Goal: Information Seeking & Learning: Check status

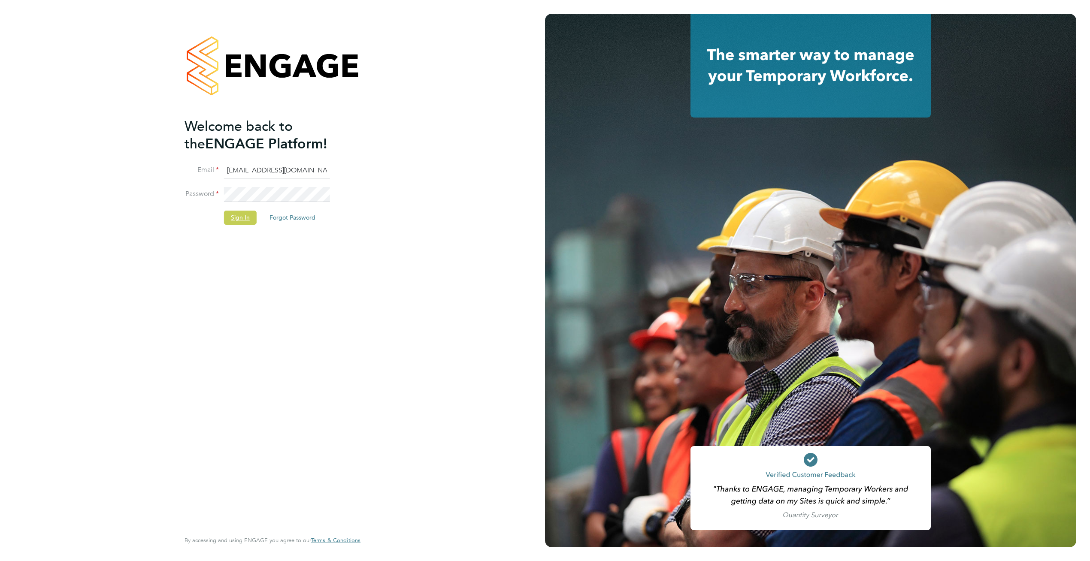
click at [239, 217] on button "Sign In" at bounding box center [240, 218] width 33 height 14
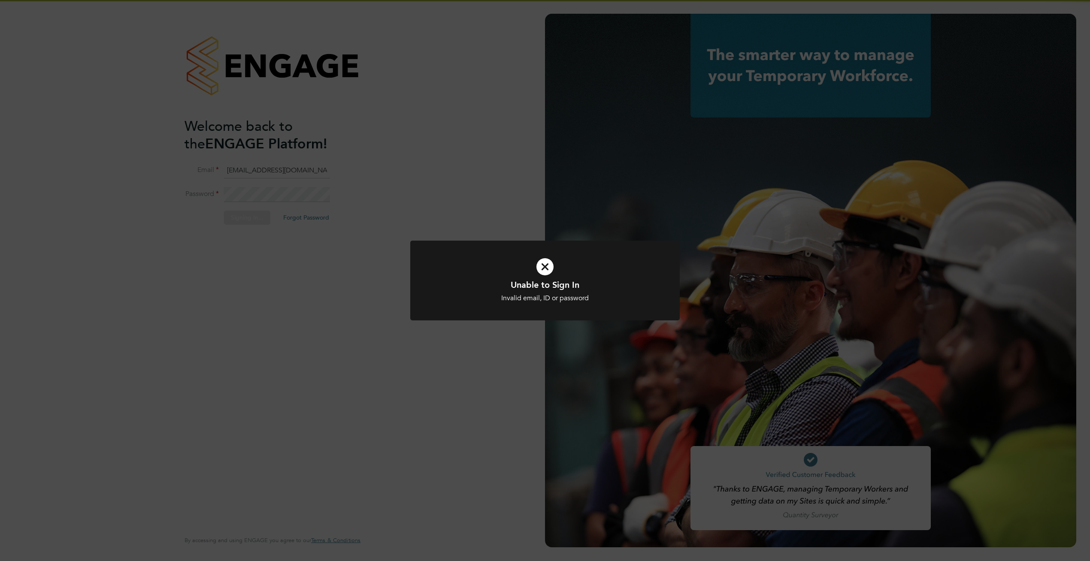
click at [474, 158] on div "Unable to Sign In Invalid email, ID or password Cancel Okay" at bounding box center [545, 280] width 1090 height 561
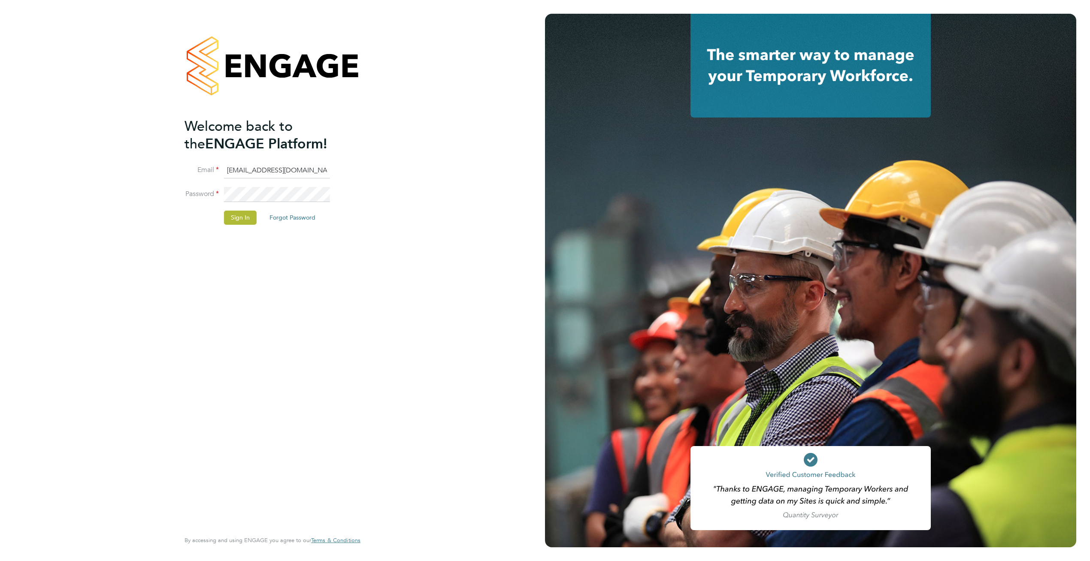
type input "supportuser4@engagetech.com"
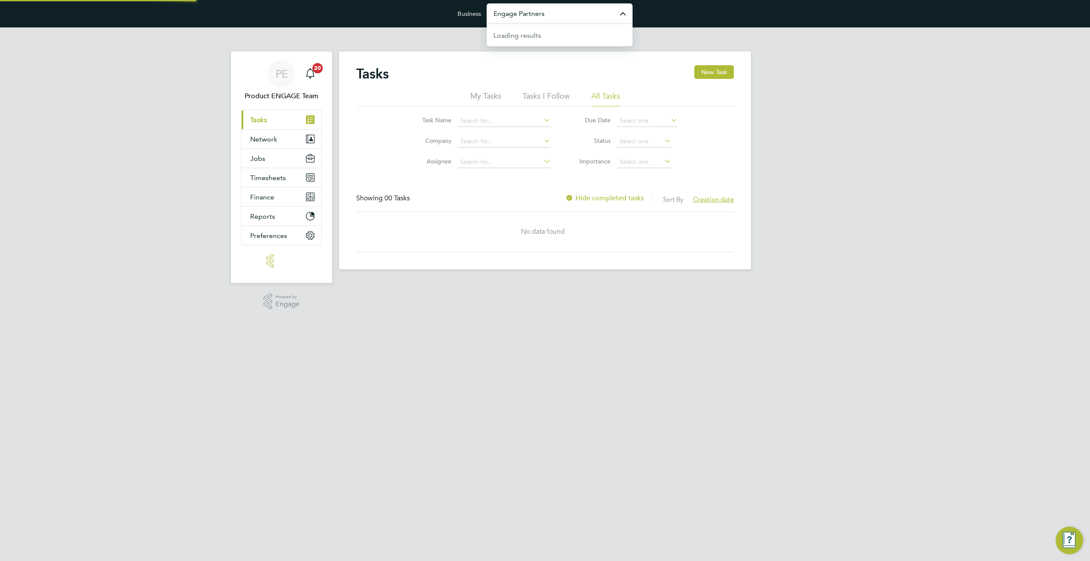
click at [593, 16] on input "Engage Partners" at bounding box center [560, 13] width 146 height 20
click at [569, 35] on span "New City College Limited" at bounding box center [534, 35] width 80 height 10
type input "New City College Limited"
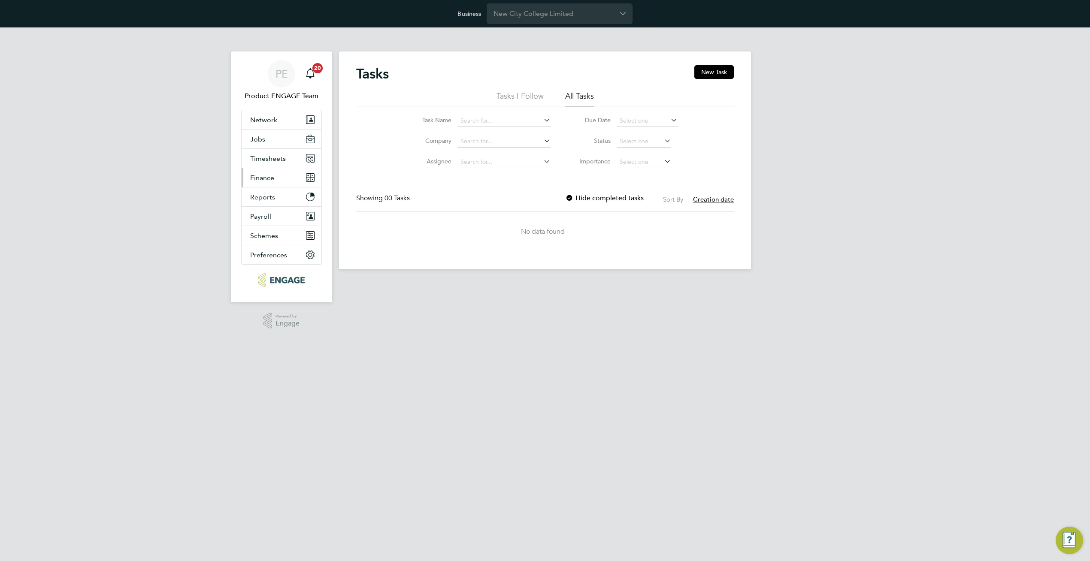
click at [265, 175] on span "Finance" at bounding box center [262, 178] width 24 height 8
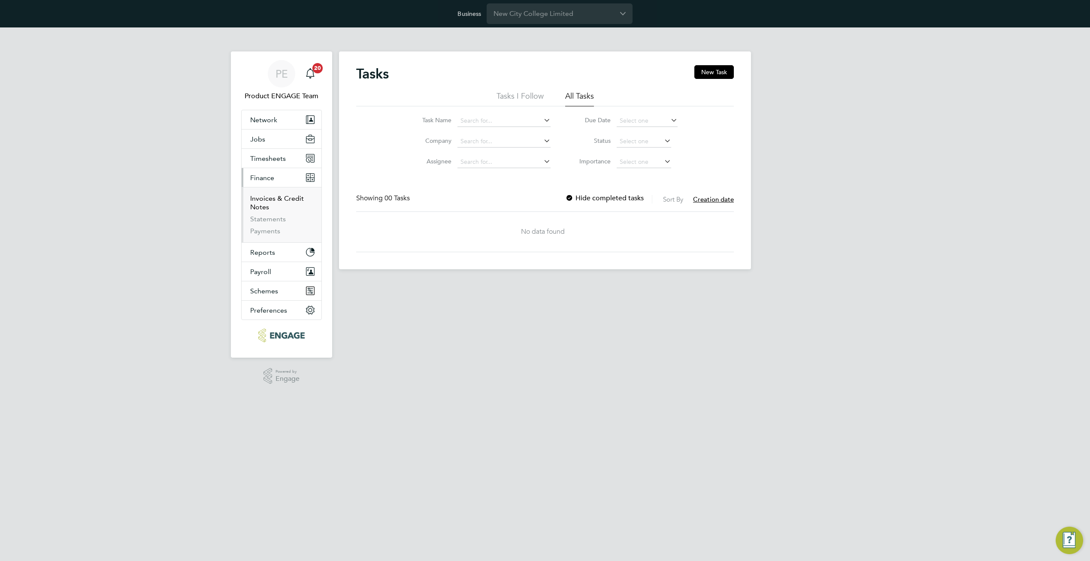
click at [254, 200] on link "Invoices & Credit Notes" at bounding box center [277, 202] width 54 height 17
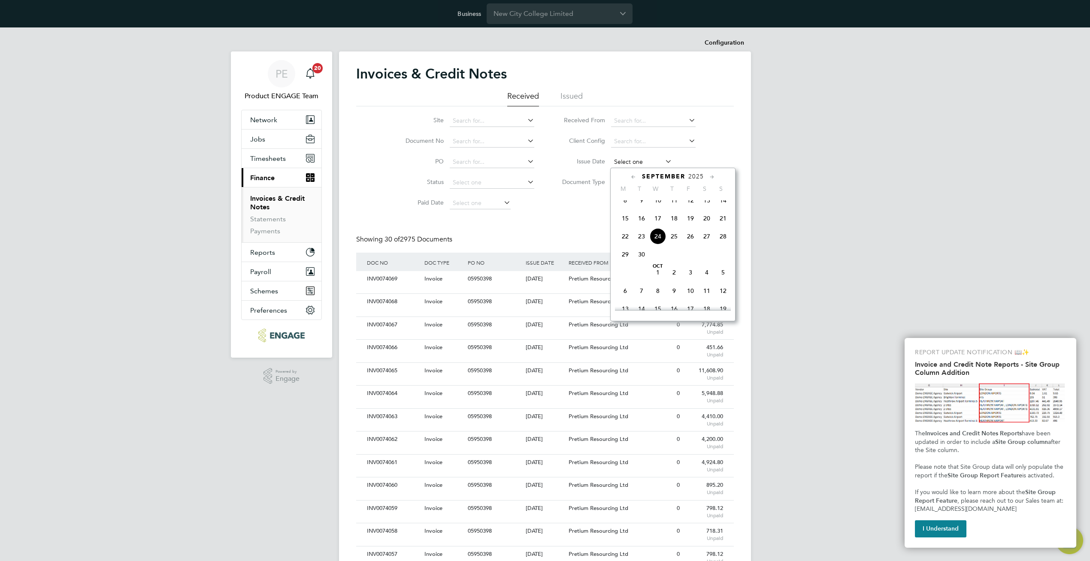
click at [650, 165] on input at bounding box center [641, 162] width 61 height 12
click at [654, 245] on span "24" at bounding box center [658, 236] width 16 height 16
click at [639, 163] on input "24 Sep 2025" at bounding box center [641, 162] width 61 height 12
click at [660, 223] on span "17" at bounding box center [658, 218] width 16 height 16
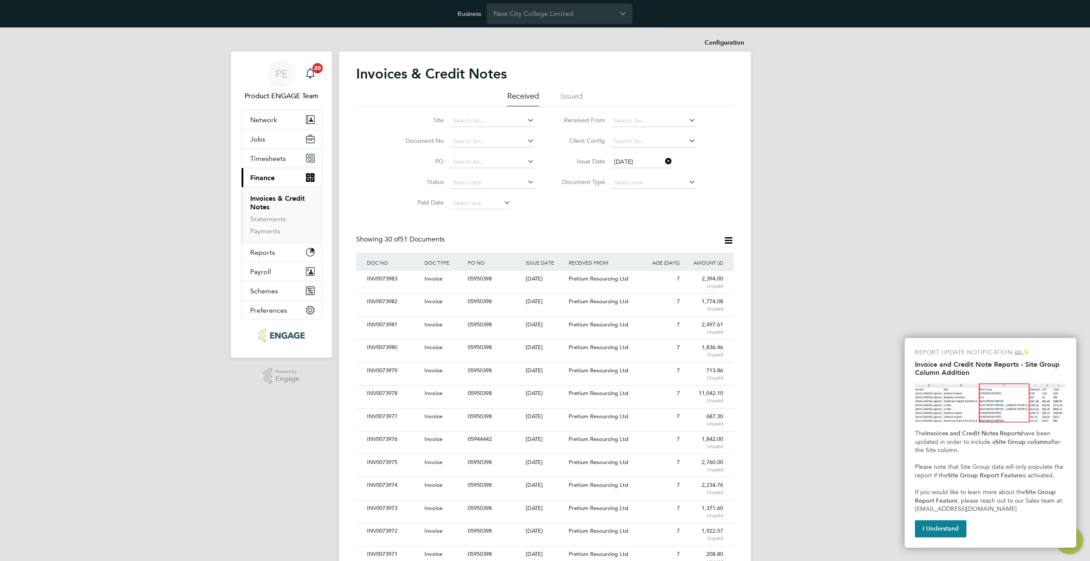
click at [639, 163] on input "17 Sep 2025" at bounding box center [641, 162] width 61 height 12
click at [658, 260] on span "24" at bounding box center [658, 255] width 16 height 16
type input "24 Sep 2025"
click at [664, 161] on icon at bounding box center [664, 161] width 0 height 12
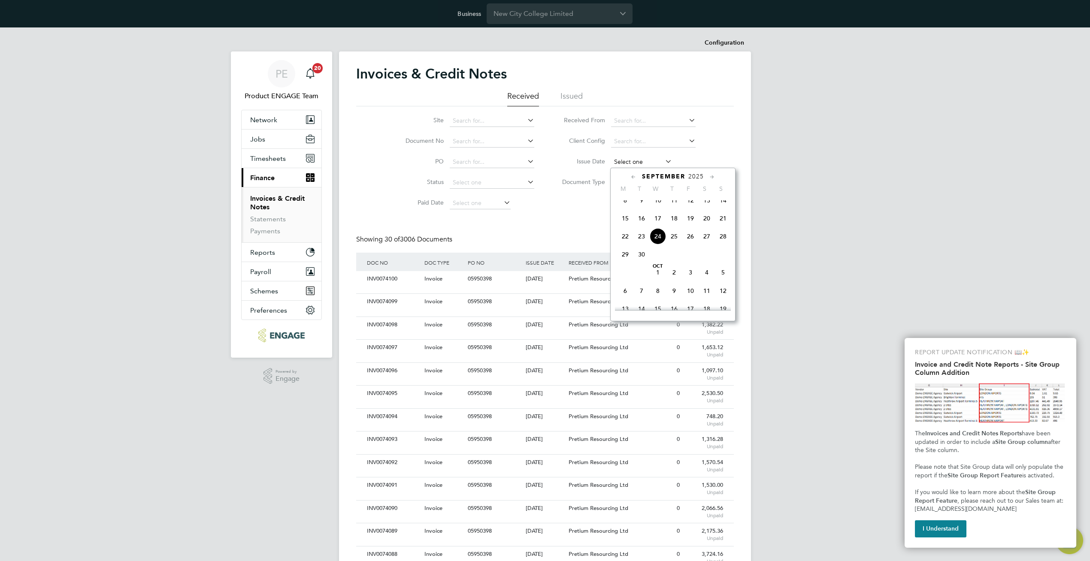
click at [629, 163] on input at bounding box center [641, 162] width 61 height 12
click at [658, 244] on span "24" at bounding box center [658, 236] width 16 height 16
type input "24 Sep 2025"
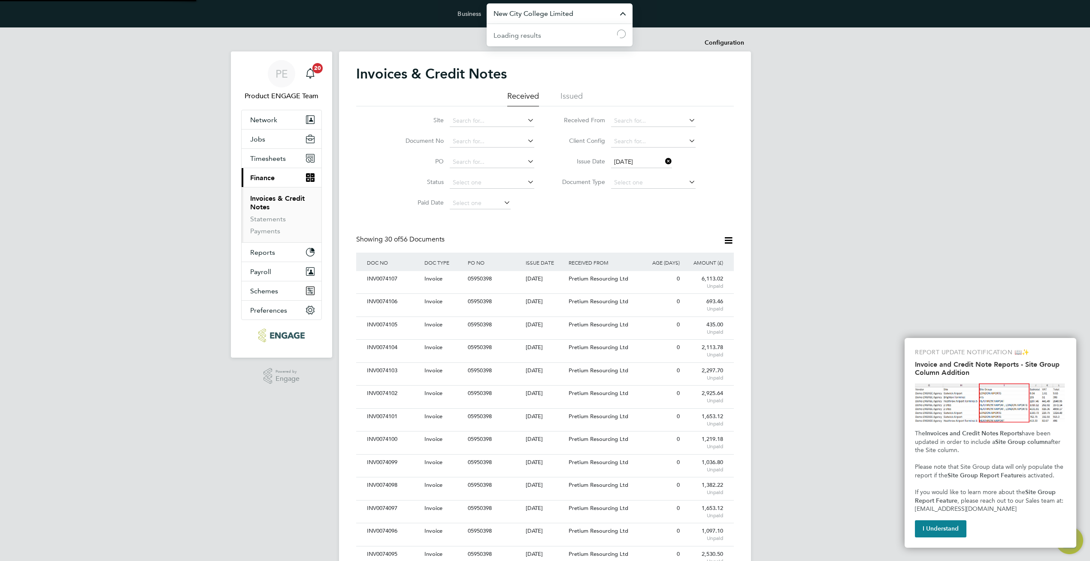
click at [561, 17] on input "New City College Limited" at bounding box center [560, 13] width 146 height 20
click at [556, 34] on span "Amazing Recruitment Limited" at bounding box center [540, 35] width 93 height 10
type input "Amazing Recruitment Limited"
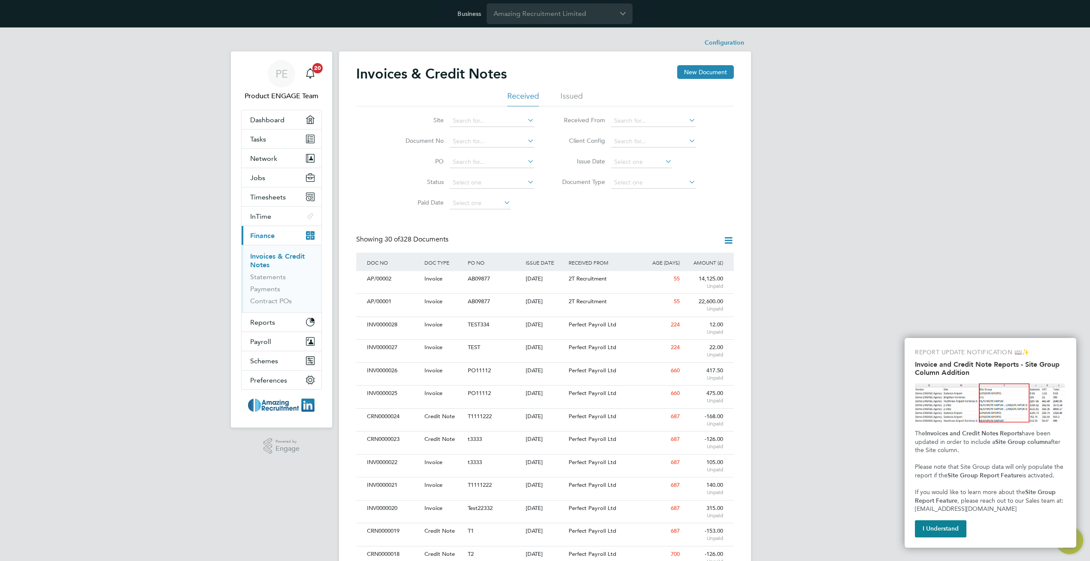
drag, startPoint x: 508, startPoint y: 244, endPoint x: 543, endPoint y: 238, distance: 35.4
click at [543, 238] on div "Showing 30 of 328 Documents" at bounding box center [545, 244] width 378 height 18
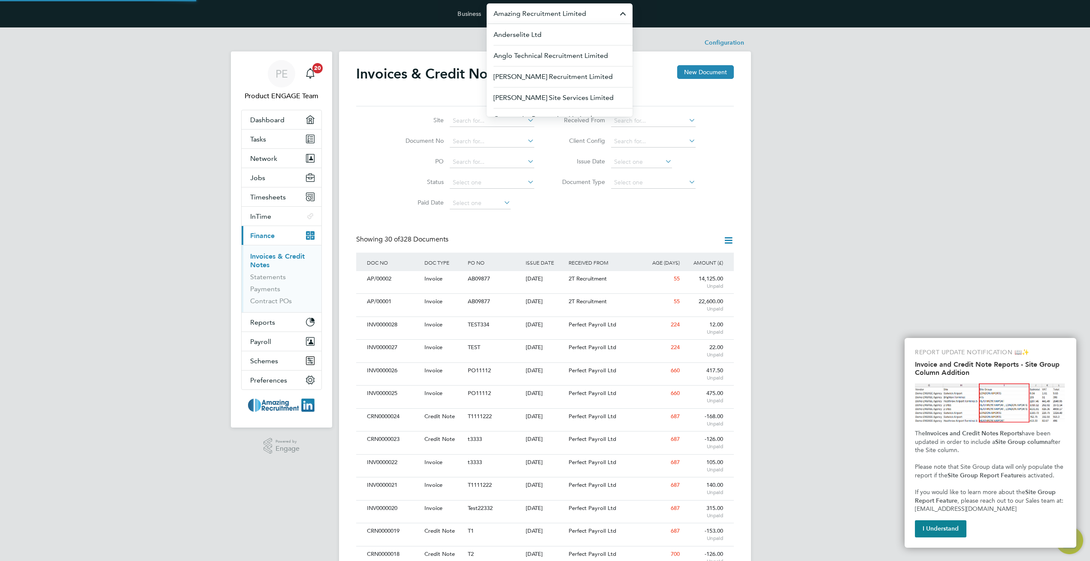
click at [567, 14] on input "Amazing Recruitment Limited" at bounding box center [560, 13] width 146 height 20
click at [580, 33] on li "Dynamic Company Ltd" at bounding box center [560, 34] width 146 height 21
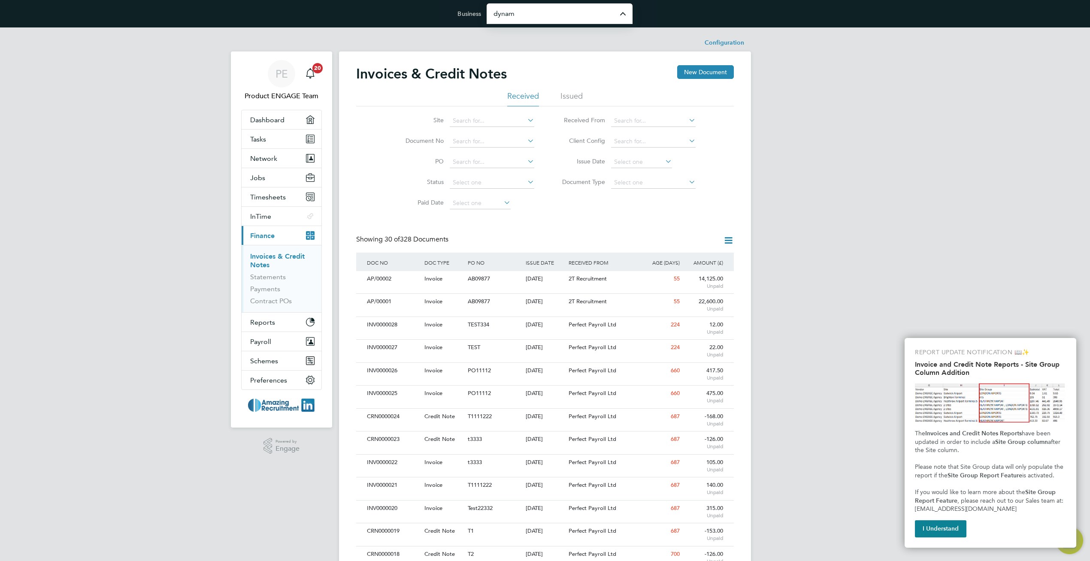
type input "Dynamic Company Ltd"
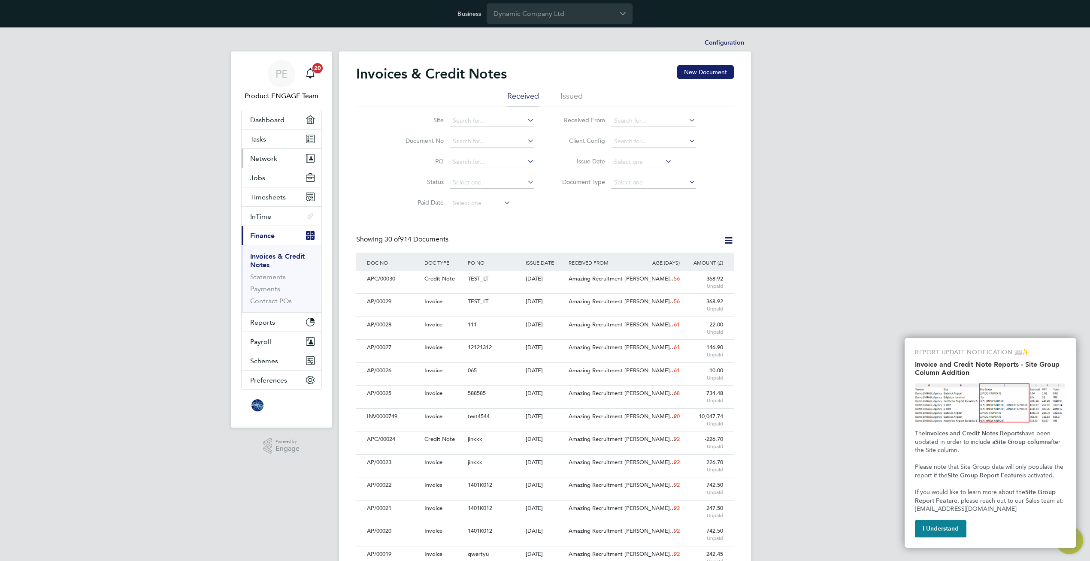
click at [275, 161] on span "Network" at bounding box center [263, 159] width 27 height 8
click at [273, 180] on link "Team Members" at bounding box center [274, 179] width 48 height 8
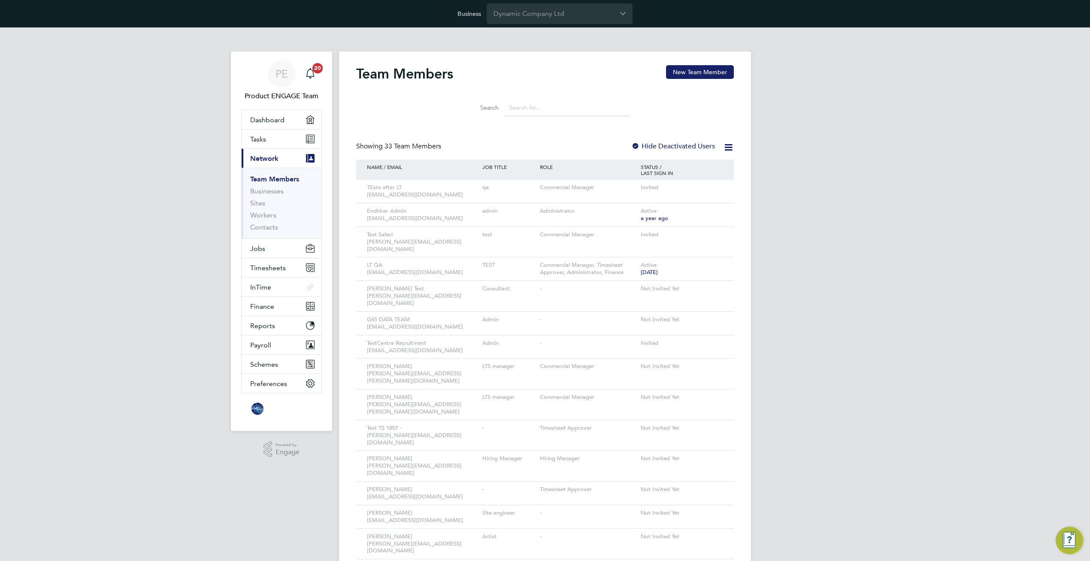
click at [630, 145] on div "Showing 33 Team Members Hide Deactivated Users" at bounding box center [545, 151] width 378 height 18
click at [866, 151] on div "PE Product ENGAGE Team Notifications 20 Applications: Dashboard Tasks Current p…" at bounding box center [545, 546] width 1090 height 1039
click at [715, 261] on icon at bounding box center [715, 266] width 9 height 10
click at [628, 366] on li "Impersonate" at bounding box center [667, 368] width 103 height 12
click at [311, 71] on icon "Main navigation" at bounding box center [310, 73] width 10 height 10
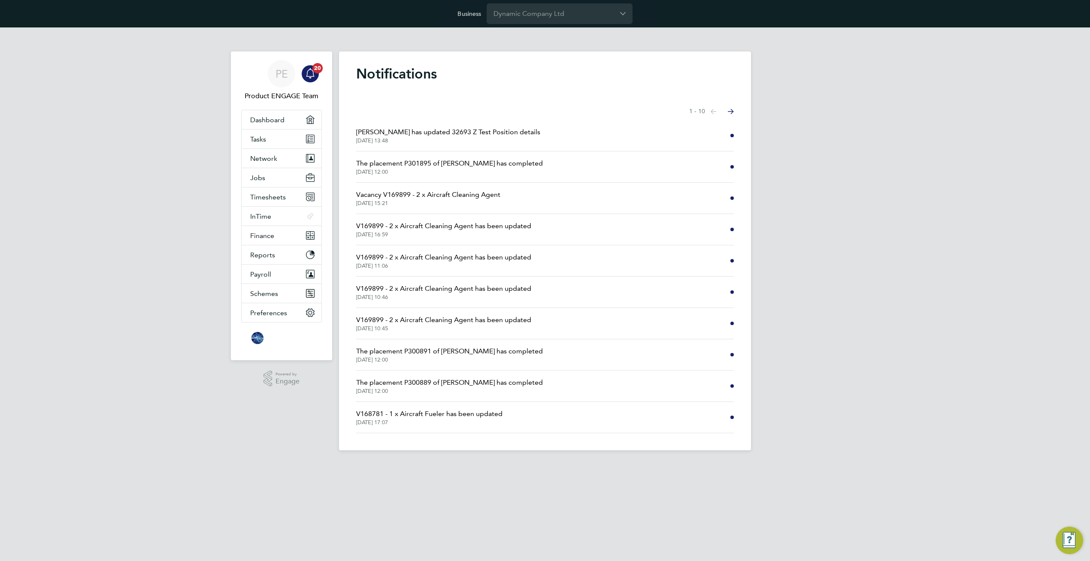
click at [732, 112] on icon "Select page of notifications list" at bounding box center [731, 112] width 6 height 6
click at [733, 112] on icon "Select page of notifications list" at bounding box center [731, 112] width 6 height 6
click at [715, 111] on icon "Select page of notifications list" at bounding box center [714, 111] width 6 height 5
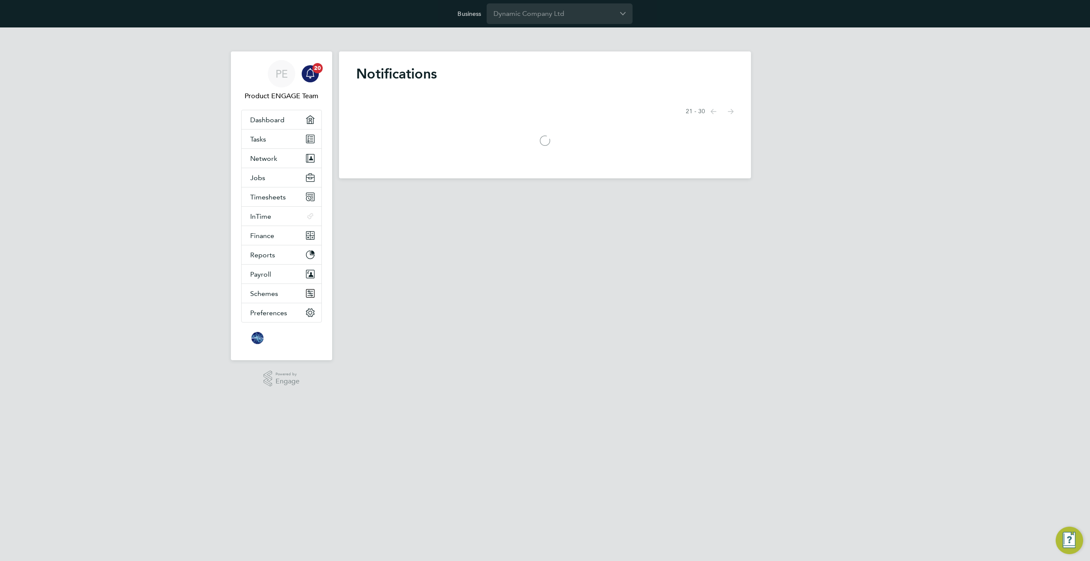
click at [715, 111] on icon "Select page of notifications list" at bounding box center [714, 111] width 6 height 5
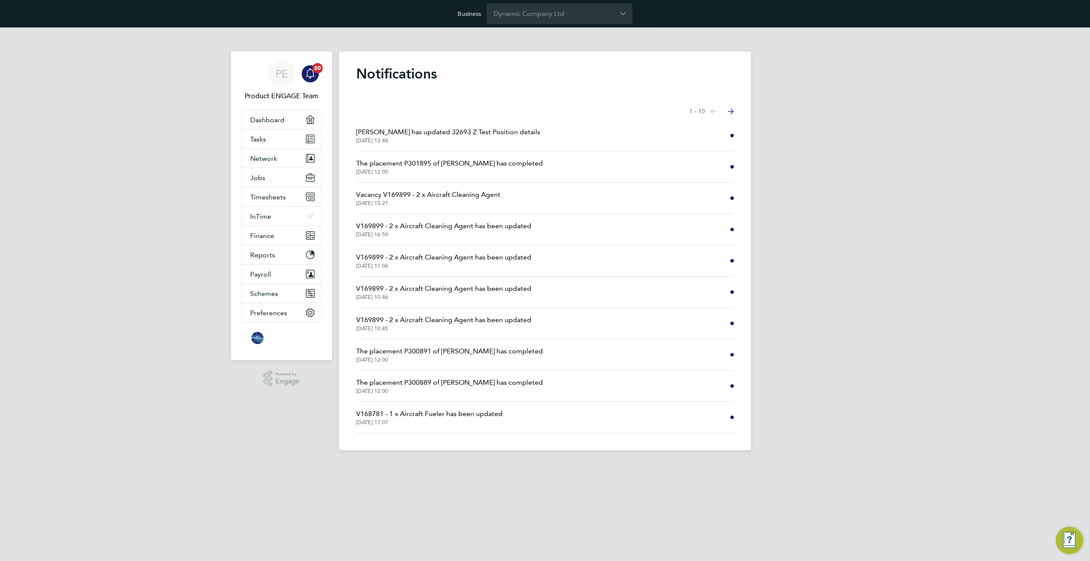
click at [522, 129] on span "Sophia Goodwin has updated 32693 Z Test Position details" at bounding box center [448, 132] width 184 height 10
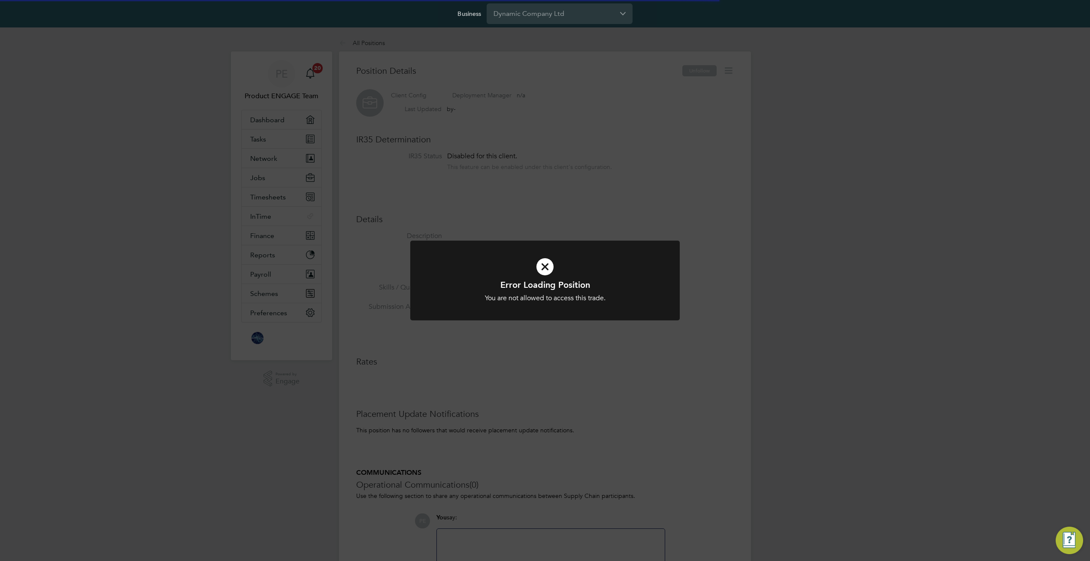
scroll to position [8, 52]
click at [522, 129] on div "Error Loading Position You are not allowed to access this trade. Cancel Okay" at bounding box center [545, 280] width 1090 height 561
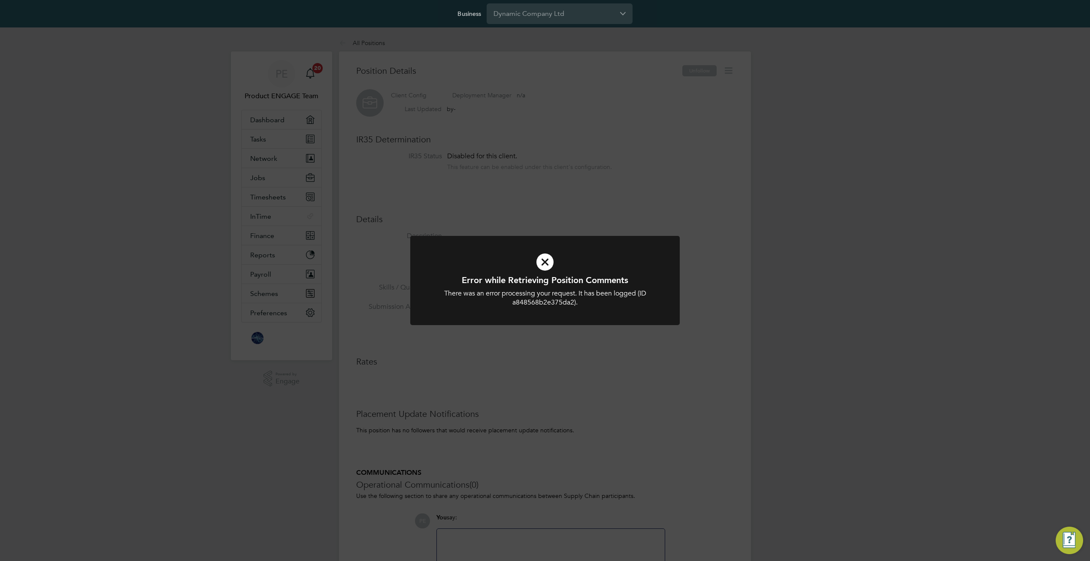
click at [361, 44] on div "Error while Retrieving Position Comments There was an error processing your req…" at bounding box center [545, 280] width 1090 height 561
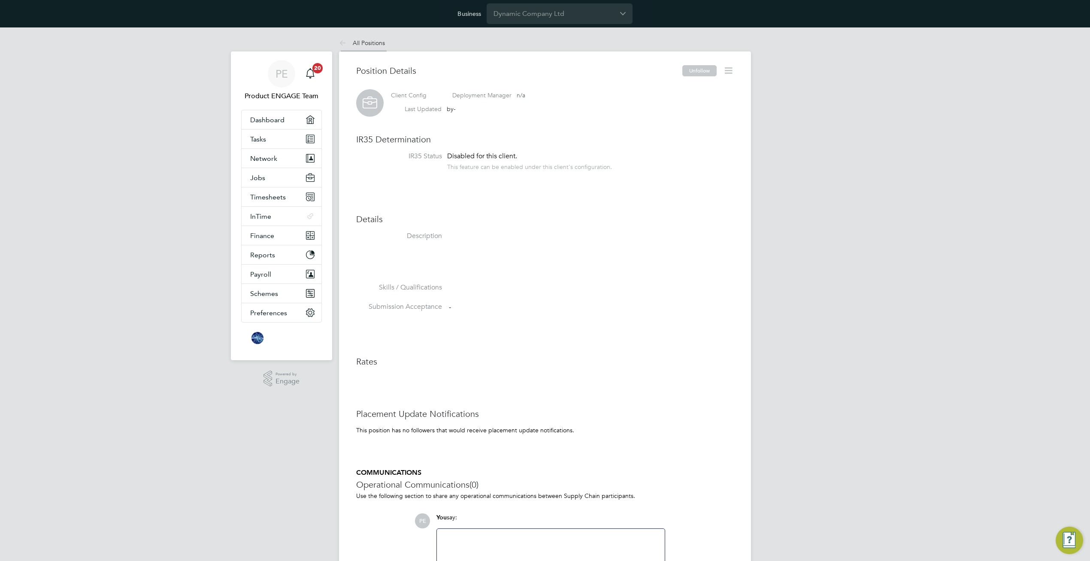
click at [364, 45] on link "All Positions" at bounding box center [362, 43] width 46 height 8
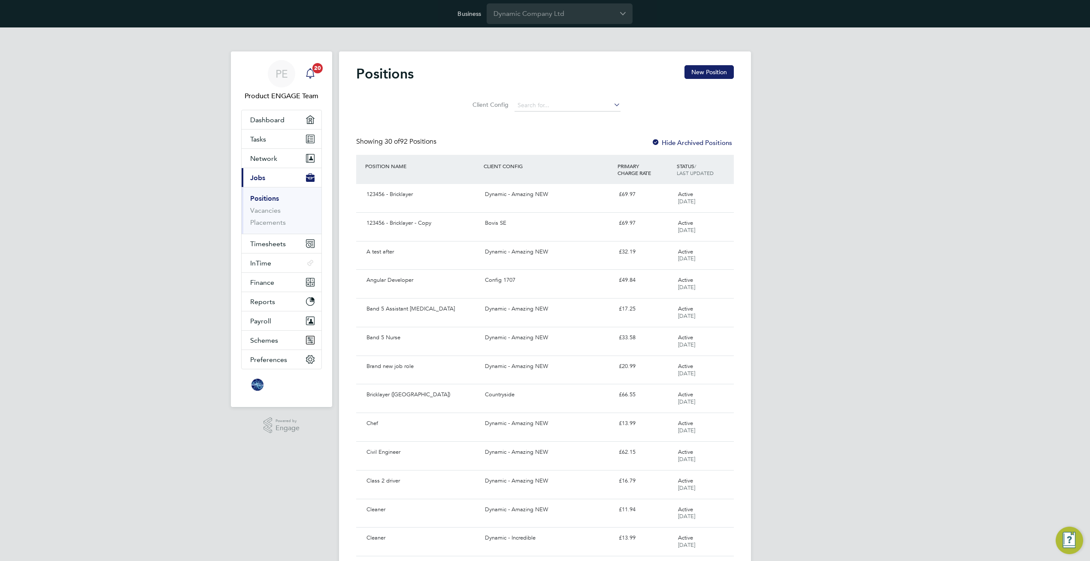
click at [311, 71] on icon "Main navigation" at bounding box center [310, 73] width 10 height 10
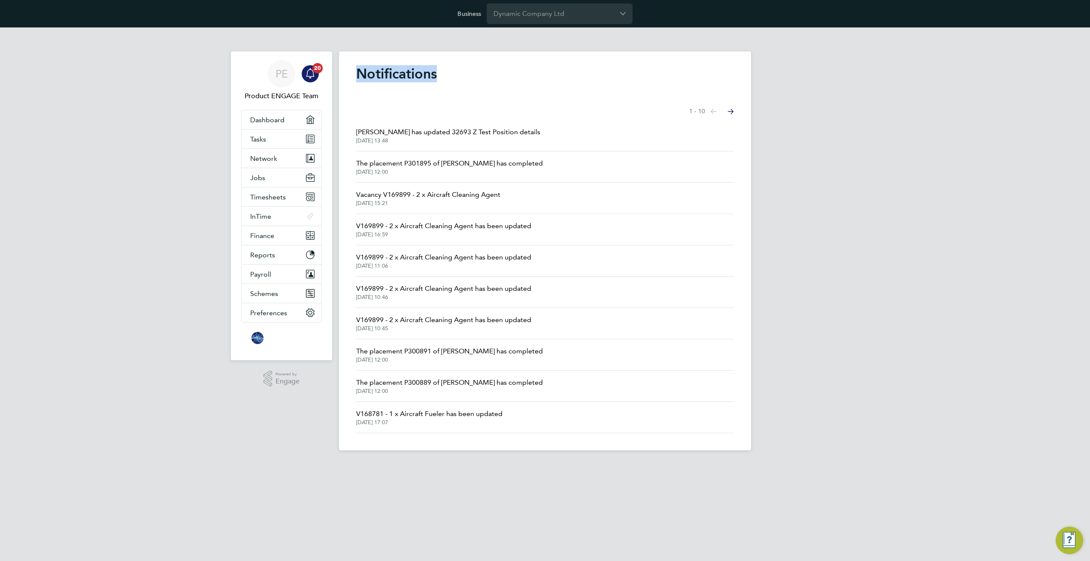
drag, startPoint x: 477, startPoint y: 67, endPoint x: 430, endPoint y: 72, distance: 46.6
click at [430, 72] on h1 "Notifications" at bounding box center [545, 73] width 378 height 17
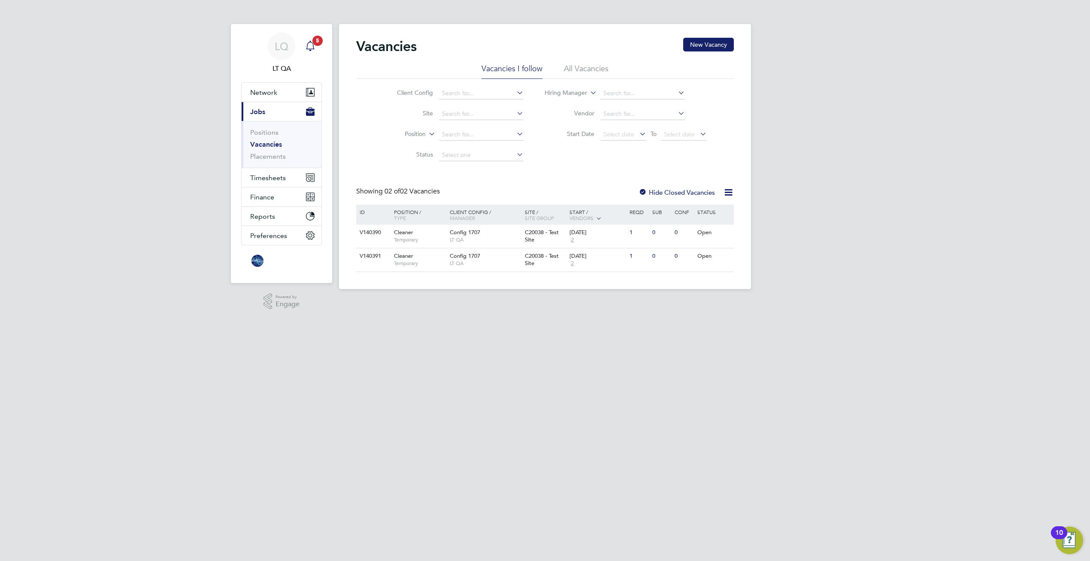
click at [312, 47] on icon "Main navigation" at bounding box center [310, 46] width 10 height 10
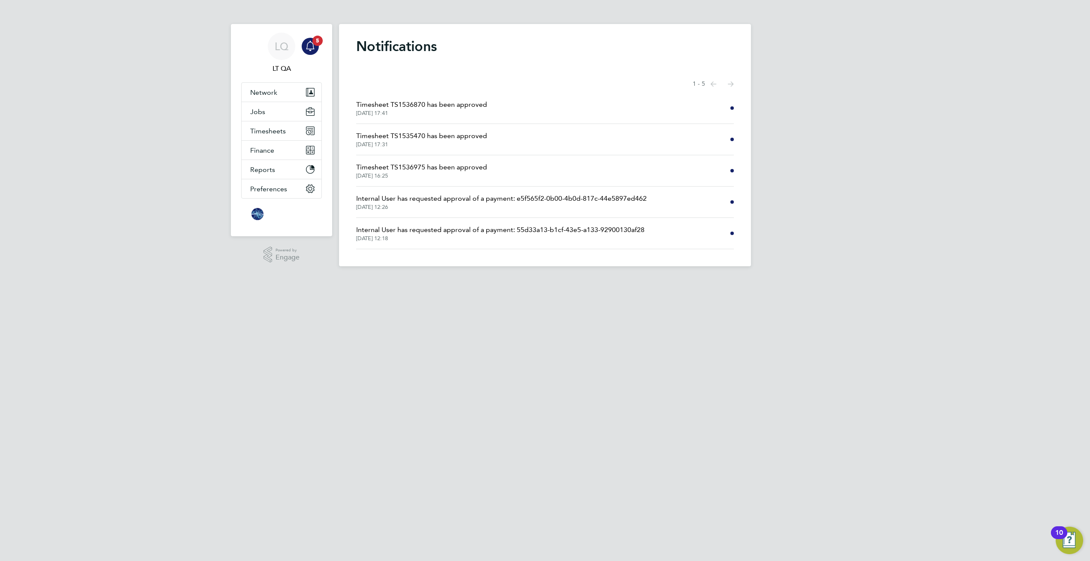
click at [510, 60] on div "Notifications Showing items 1 - 5 items Previous page Next page Timesheet TS153…" at bounding box center [545, 145] width 412 height 242
click at [456, 104] on span "Timesheet TS1536870 has been approved" at bounding box center [421, 105] width 131 height 10
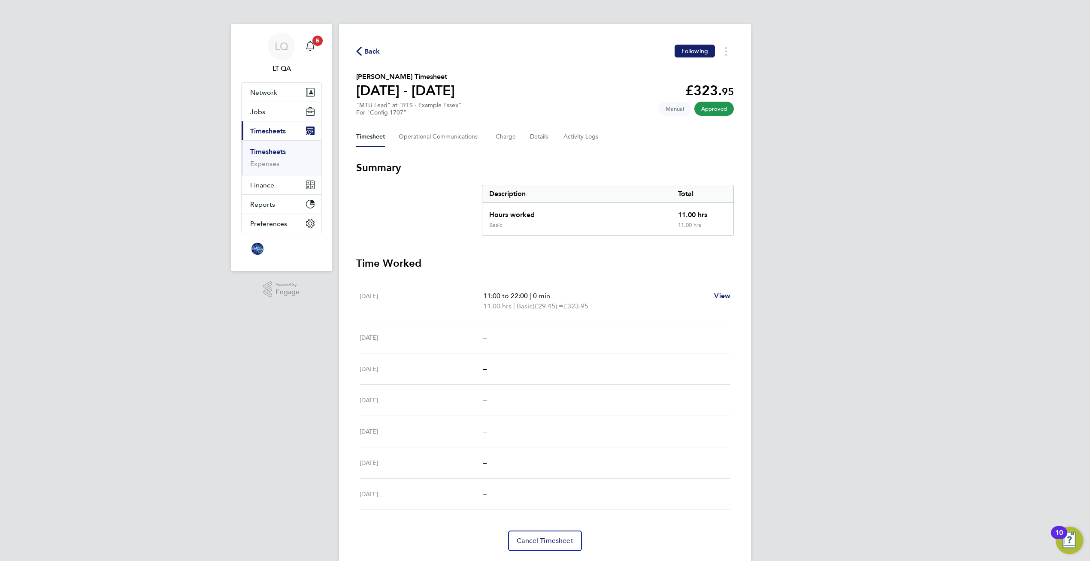
click at [364, 50] on span "Back" at bounding box center [368, 51] width 24 height 8
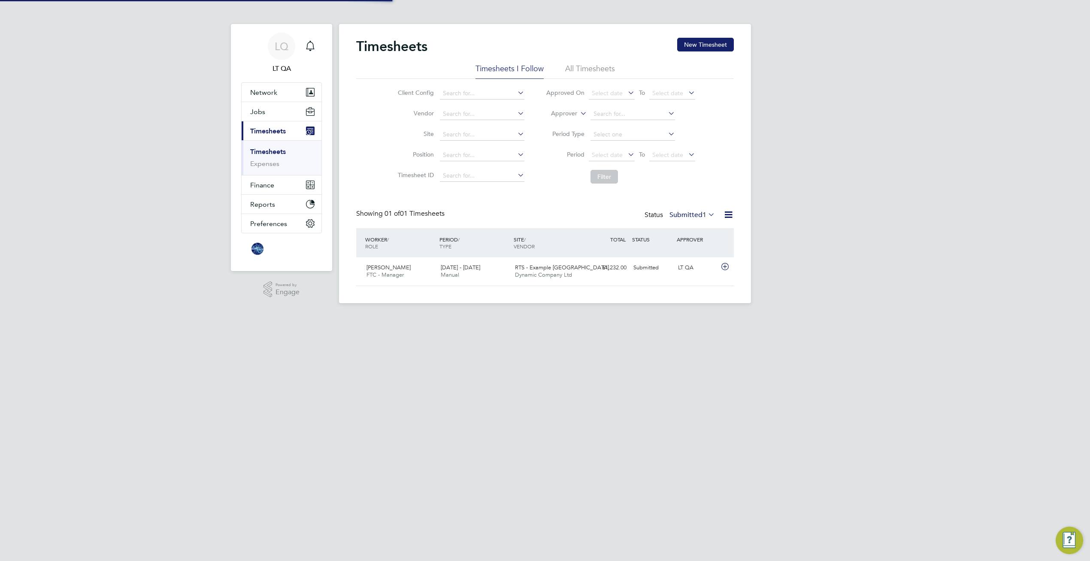
scroll to position [22, 75]
click at [165, 73] on div "LQ LT QA Notifications Applications: Network Team Members Businesses Sites Work…" at bounding box center [545, 158] width 1090 height 317
